Goal: Task Accomplishment & Management: Manage account settings

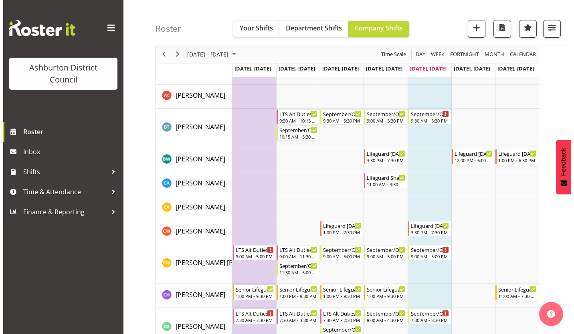
scroll to position [213, 0]
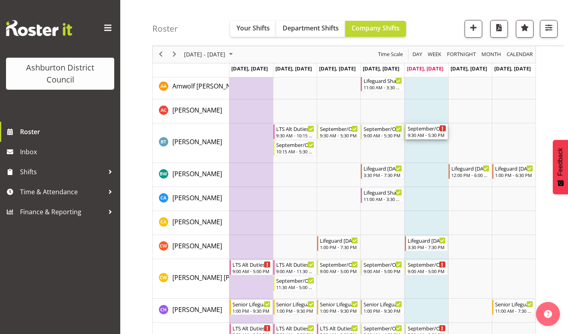
click at [417, 127] on div "September/October Holiday Programme" at bounding box center [426, 128] width 38 height 8
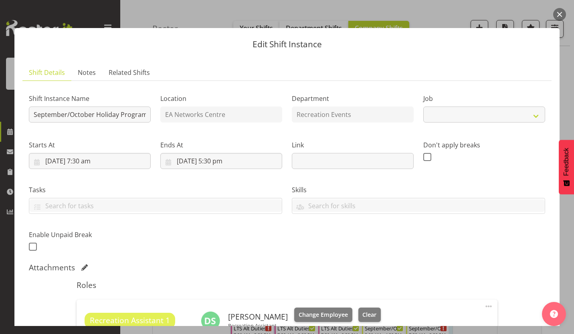
select select "4046"
click at [567, 113] on div at bounding box center [287, 167] width 574 height 334
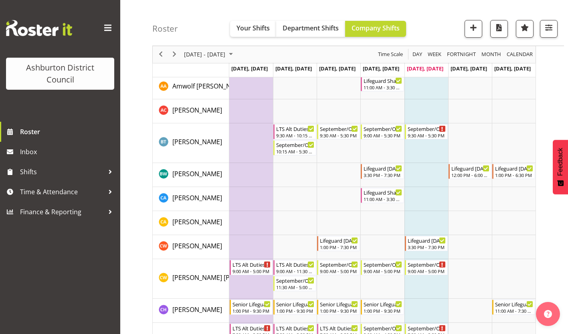
click at [425, 139] on td "Timeline Week of September 26, 2025" at bounding box center [426, 143] width 44 height 40
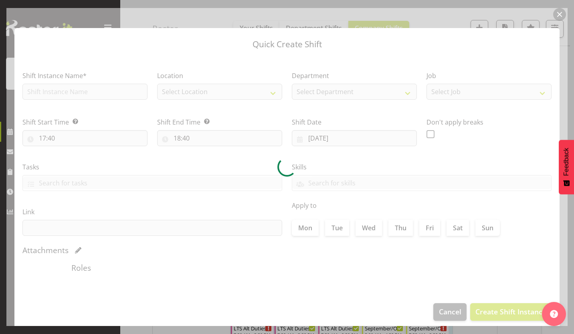
checkbox input "true"
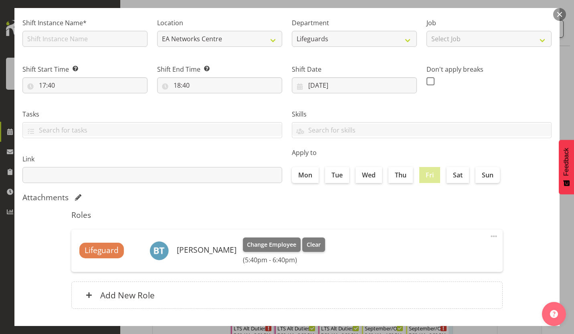
scroll to position [91, 0]
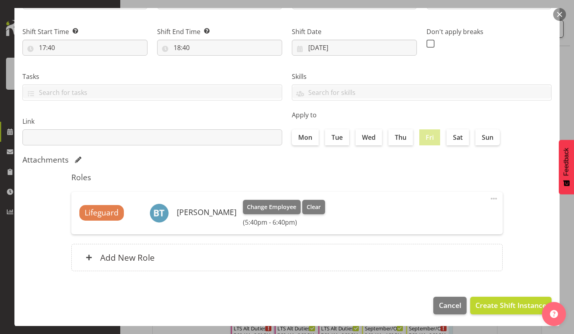
click at [558, 14] on button "button" at bounding box center [559, 14] width 13 height 13
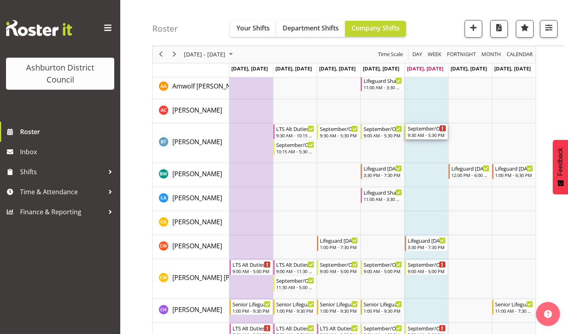
click at [427, 128] on div "September/October Holiday Programme" at bounding box center [426, 128] width 38 height 8
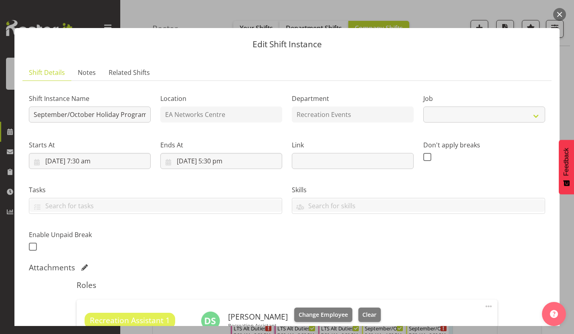
select select "4046"
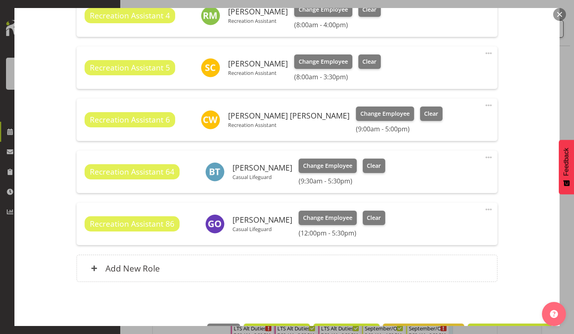
scroll to position [401, 0]
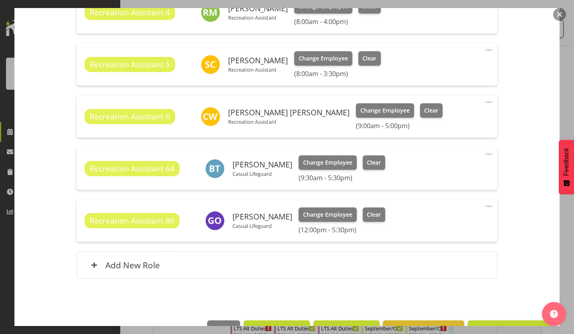
click at [484, 154] on span at bounding box center [489, 154] width 10 height 10
click at [440, 176] on link "Edit" at bounding box center [454, 172] width 77 height 14
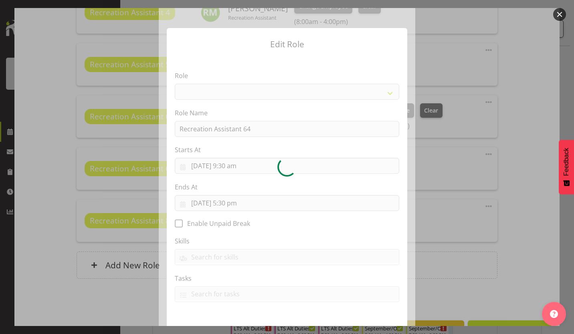
select select "84"
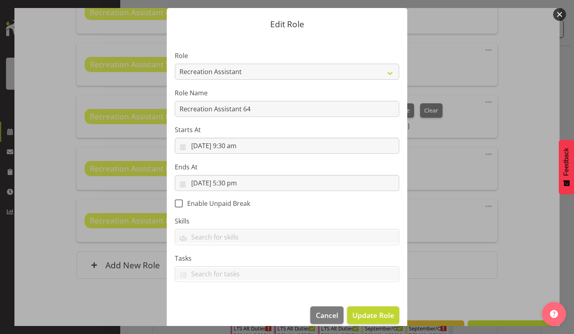
scroll to position [26, 0]
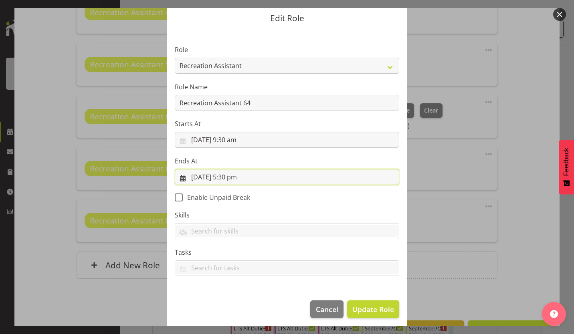
click at [240, 175] on input "[DATE] 5:30 pm" at bounding box center [287, 177] width 224 height 16
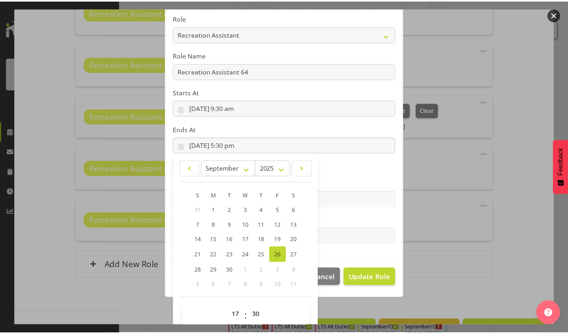
scroll to position [68, 0]
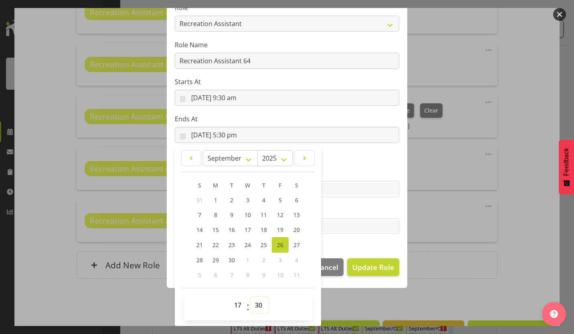
click at [254, 306] on select "00 01 02 03 04 05 06 07 08 09 10 11 12 13 14 15 16 17 18 19 20 21 22 23 24 25 2…" at bounding box center [259, 305] width 18 height 16
select select "45"
click at [250, 297] on select "00 01 02 03 04 05 06 07 08 09 10 11 12 13 14 15 16 17 18 19 20 21 22 23 24 25 2…" at bounding box center [259, 305] width 18 height 16
type input "[DATE] 5:45 pm"
click at [374, 263] on span "Update Role" at bounding box center [373, 267] width 42 height 10
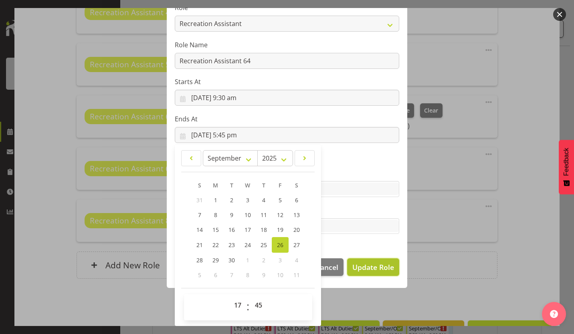
select select
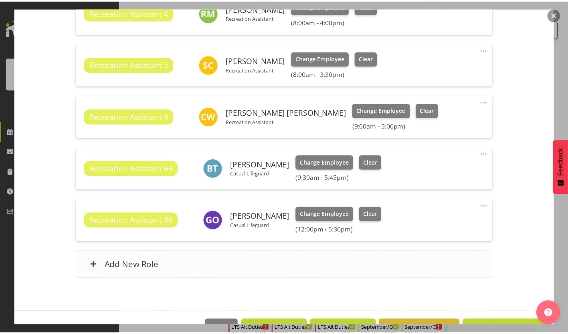
scroll to position [0, 0]
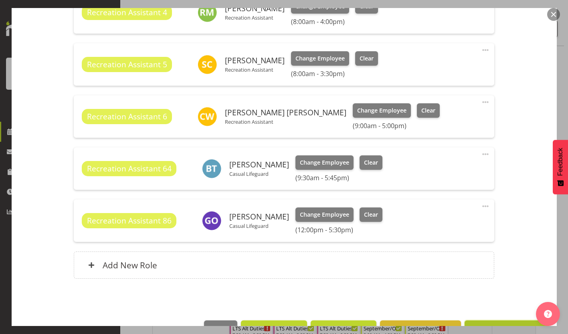
click at [493, 322] on button "Update Shift Instance" at bounding box center [506, 329] width 84 height 18
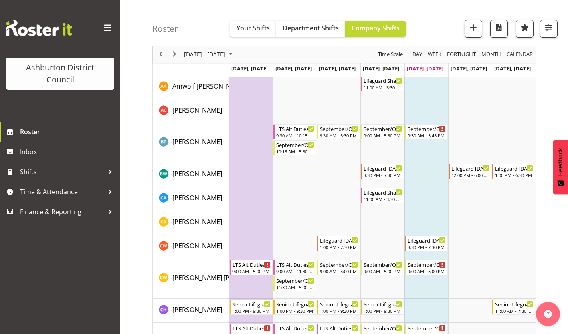
scroll to position [340, 0]
